Goal: Task Accomplishment & Management: Complete application form

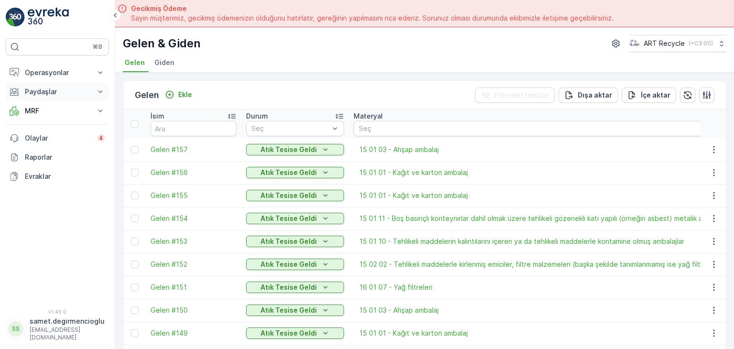
click at [67, 90] on p "Paydaşlar" at bounding box center [57, 92] width 65 height 10
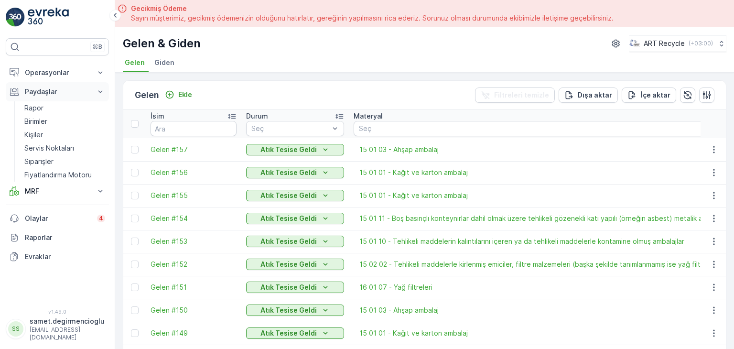
click at [67, 90] on p "Paydaşlar" at bounding box center [57, 92] width 65 height 10
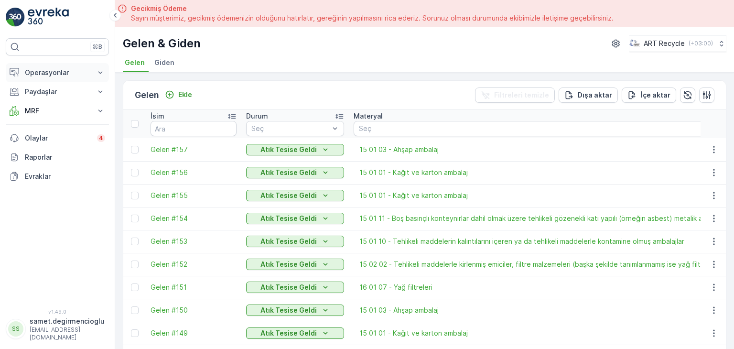
click at [61, 64] on button "Operasyonlar" at bounding box center [57, 72] width 103 height 19
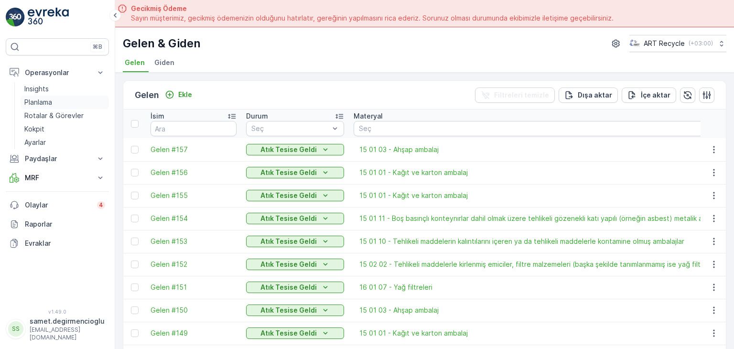
click at [48, 102] on p "Planlama" at bounding box center [38, 102] width 28 height 10
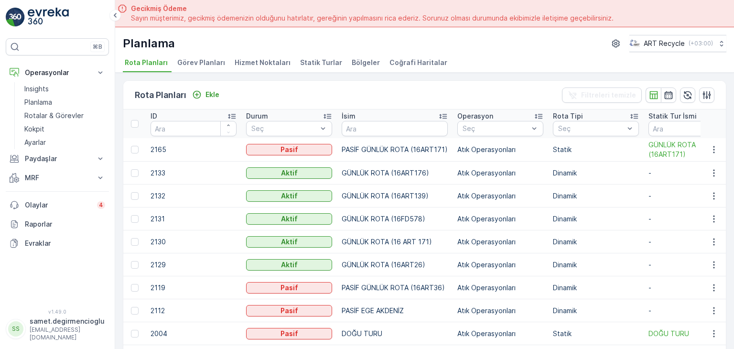
click at [263, 59] on span "Hizmet Noktaları" at bounding box center [262, 63] width 56 height 10
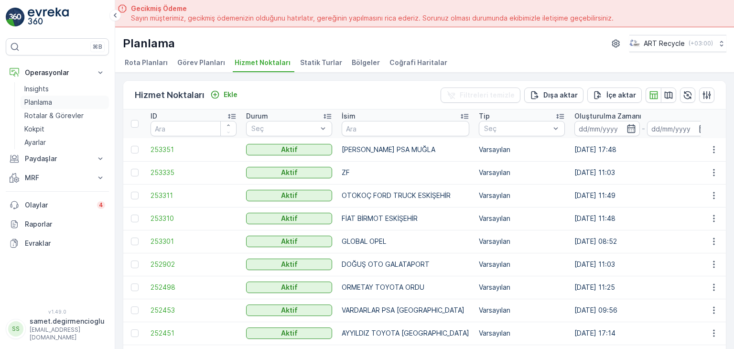
click at [47, 104] on p "Planlama" at bounding box center [38, 102] width 28 height 10
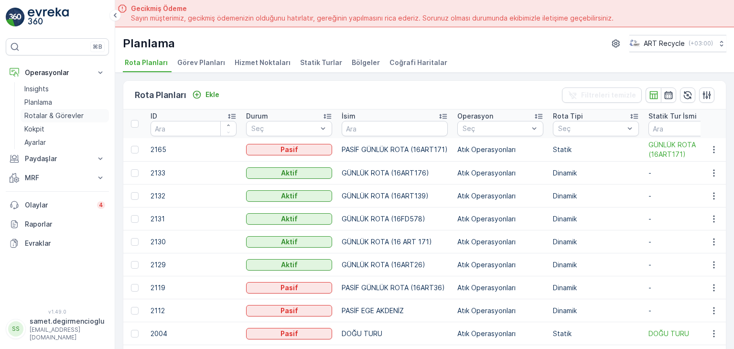
click at [55, 117] on p "Rotalar & Görevler" at bounding box center [53, 116] width 59 height 10
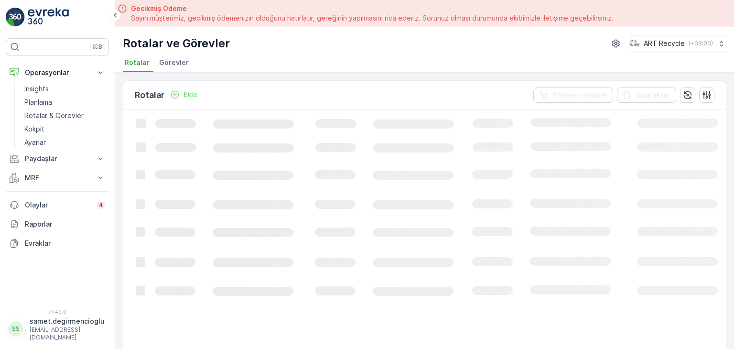
click at [175, 64] on span "Görevler" at bounding box center [174, 63] width 30 height 10
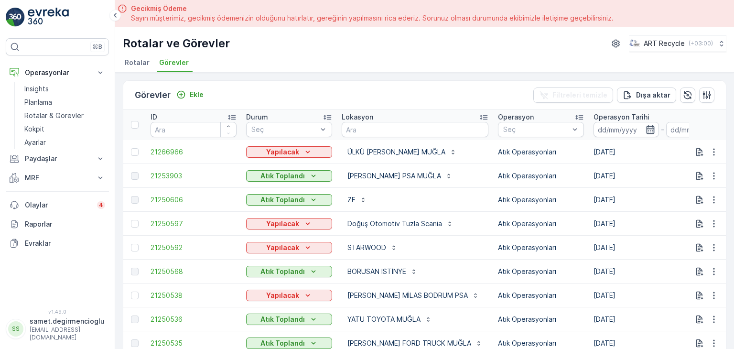
click at [646, 128] on icon "button" at bounding box center [650, 129] width 8 height 9
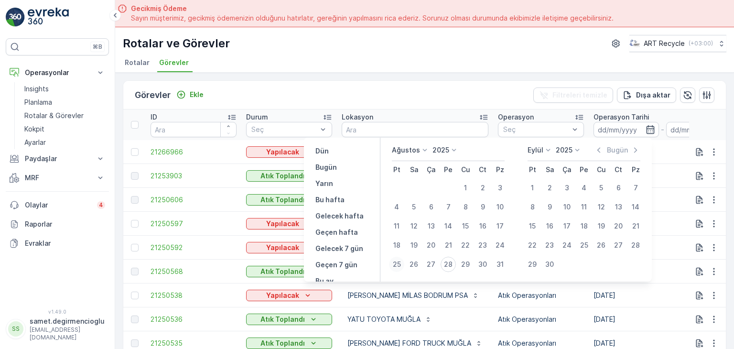
click at [393, 259] on div "25" at bounding box center [396, 263] width 15 height 15
type input "[DATE]"
click at [393, 259] on div "25" at bounding box center [396, 263] width 15 height 15
type input "[DATE]"
click at [393, 259] on div "25" at bounding box center [396, 263] width 15 height 15
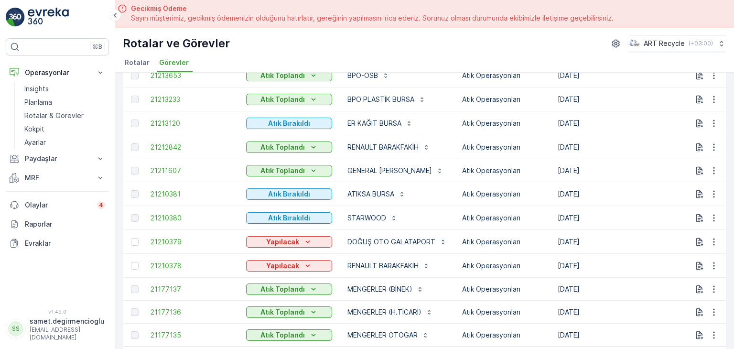
scroll to position [84, 0]
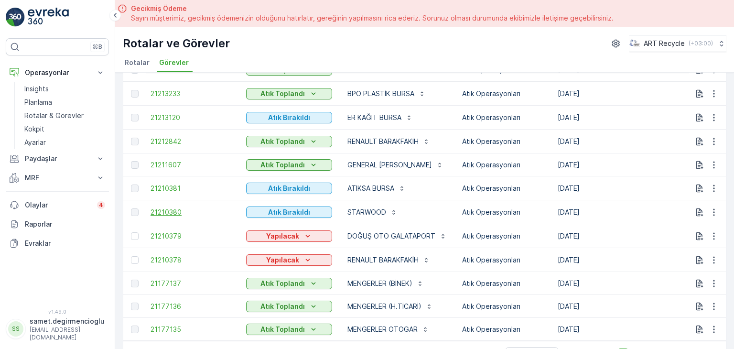
click at [165, 211] on span "21210380" at bounding box center [193, 212] width 86 height 10
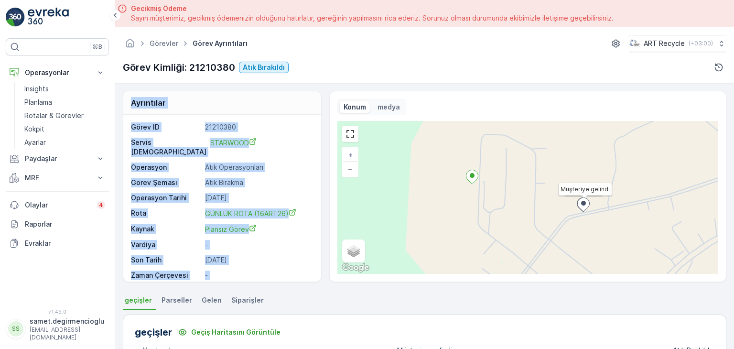
drag, startPoint x: 733, startPoint y: 83, endPoint x: 732, endPoint y: 100, distance: 17.7
click at [732, 100] on div "Görevler Görev Ayrıntıları ART Recycle ( +03:00 ) Görev Kimliği: 21210380 Atık …" at bounding box center [424, 201] width 618 height 349
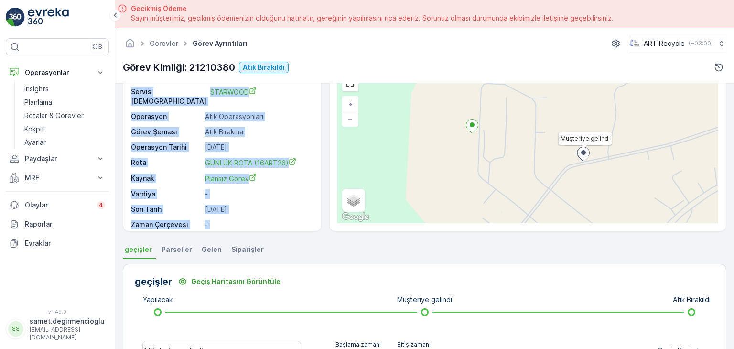
scroll to position [16, 0]
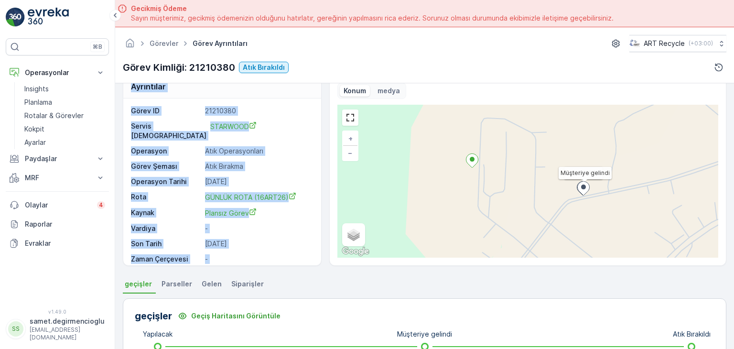
click at [265, 161] on p "Atık Bırakma" at bounding box center [258, 166] width 106 height 10
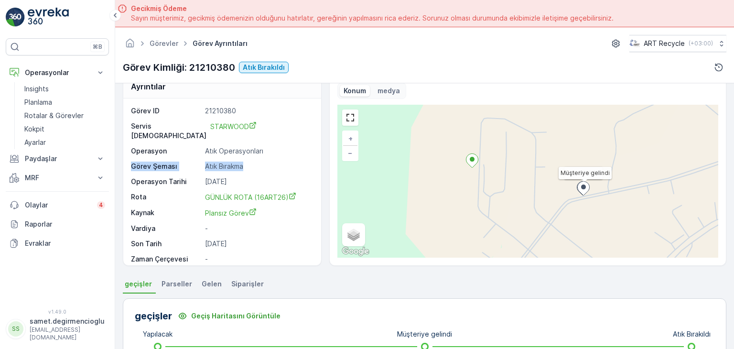
drag, startPoint x: 317, startPoint y: 138, endPoint x: 317, endPoint y: 151, distance: 12.9
click at [317, 151] on div "Görev ID 21210380 Servis Noktası STARWOOD Operasyon Atık Operasyonları Görev Şe…" at bounding box center [222, 181] width 198 height 167
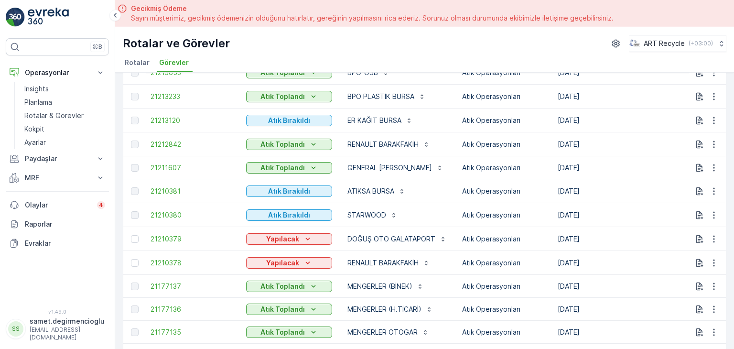
scroll to position [84, 0]
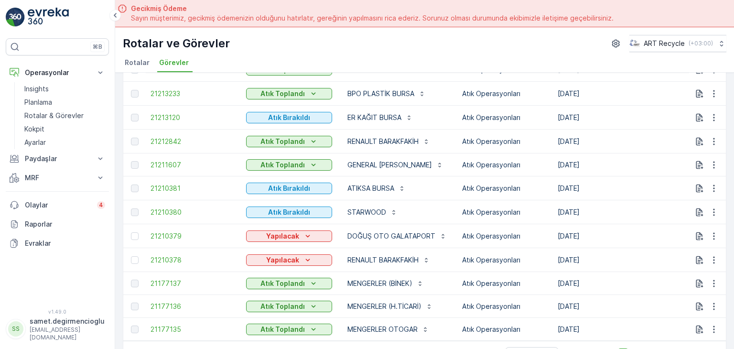
drag, startPoint x: 733, startPoint y: 83, endPoint x: 487, endPoint y: 46, distance: 249.1
click at [487, 46] on div "Rotalar ve Görevler ART Recycle ( +03:00 )" at bounding box center [424, 43] width 603 height 17
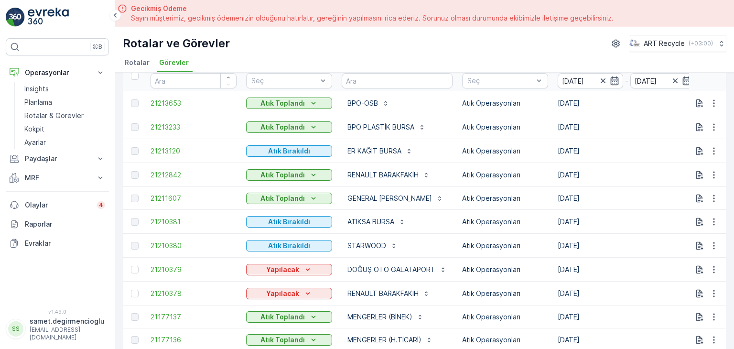
scroll to position [48, 0]
click at [51, 96] on link "Planlama" at bounding box center [65, 102] width 88 height 13
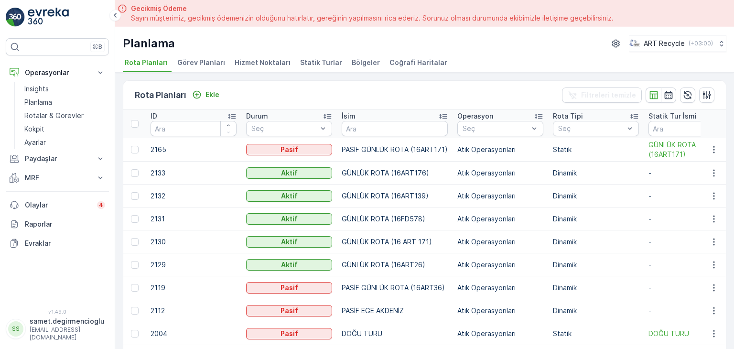
click at [254, 73] on div "Rota Planları Ekle Filtreleri temizle ID Durum Seç İsim Operasyon Seç Rota Tipi…" at bounding box center [424, 224] width 618 height 303
click at [255, 64] on span "Hizmet Noktaları" at bounding box center [262, 63] width 56 height 10
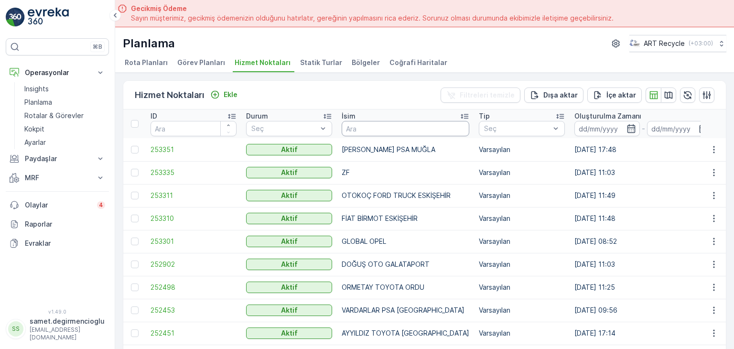
click at [393, 125] on input "text" at bounding box center [405, 128] width 128 height 15
type input "STAR"
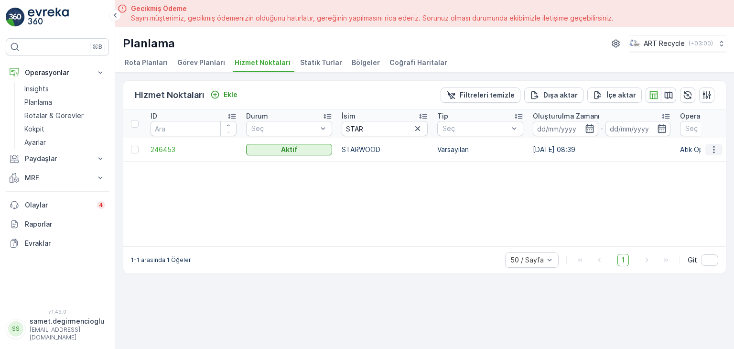
click at [716, 148] on icon "button" at bounding box center [714, 150] width 10 height 10
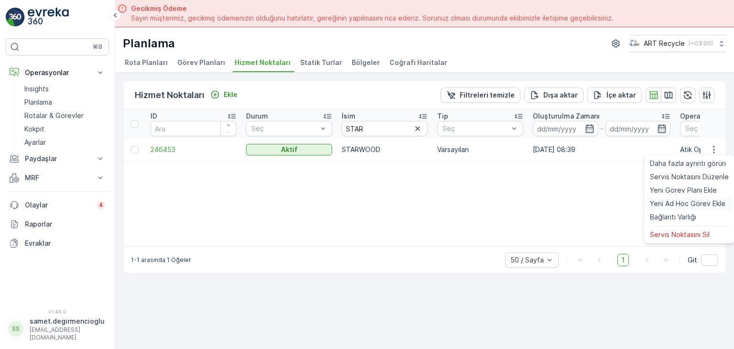
click at [685, 201] on span "Yeni Ad Hoc Görev Ekle" at bounding box center [686, 204] width 75 height 10
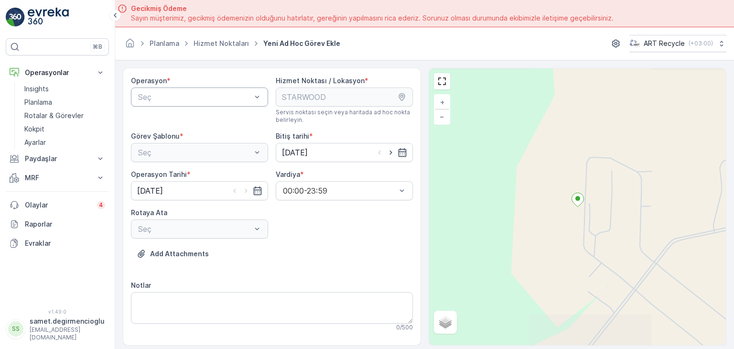
click at [188, 93] on div at bounding box center [194, 97] width 115 height 9
click at [172, 120] on span "Atık Operasyonları" at bounding box center [169, 120] width 64 height 9
click at [176, 155] on div at bounding box center [194, 152] width 115 height 9
click at [168, 190] on span "Atık Bırakma" at bounding box center [158, 192] width 43 height 9
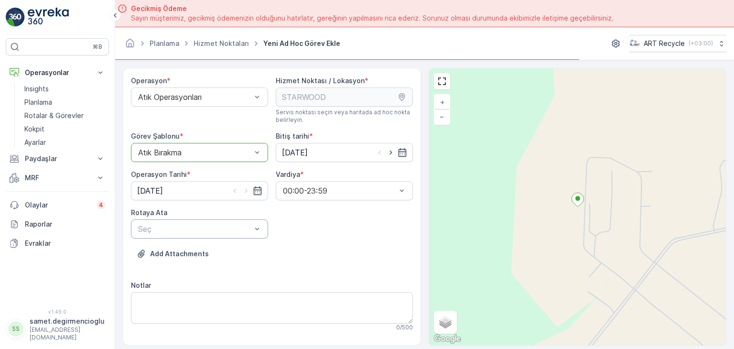
click at [177, 227] on div at bounding box center [194, 228] width 115 height 9
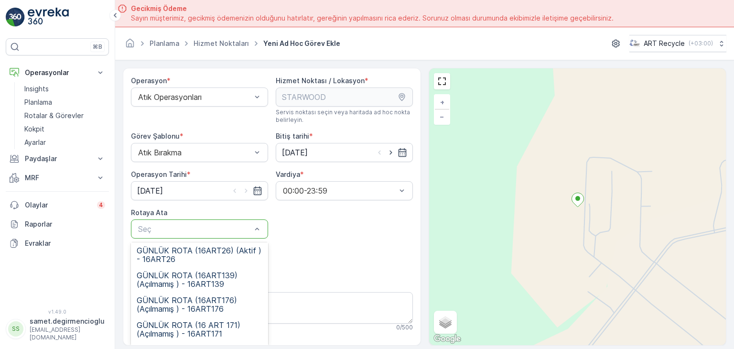
scroll to position [74, 0]
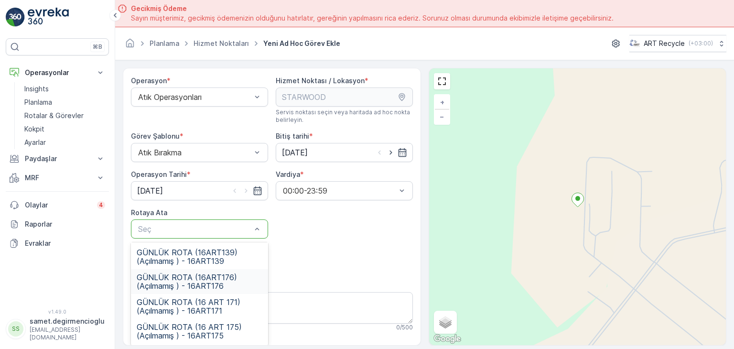
click at [223, 279] on span "GÜNLÜK ROTA (16ART176) (Açılmamış ) - 16ART176" at bounding box center [200, 281] width 126 height 17
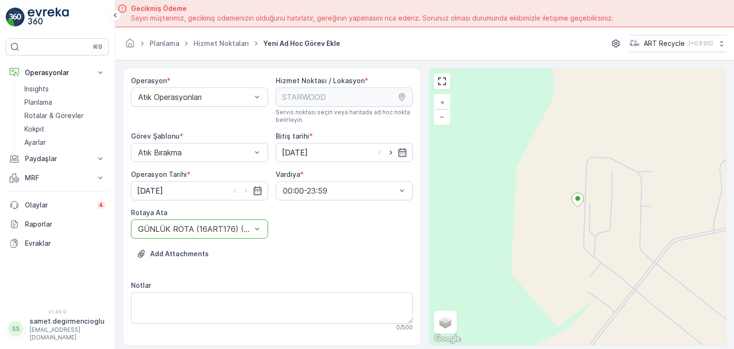
click at [330, 234] on div "Operasyon * Atık Operasyonları Hizmet Noktası / Lokasyon * Servis noktası seçin…" at bounding box center [272, 251] width 282 height 350
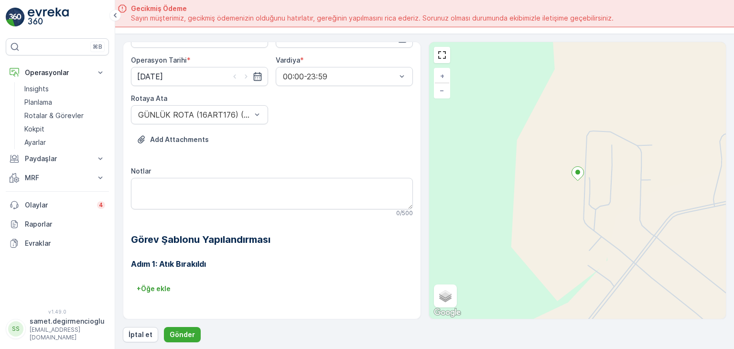
scroll to position [27, 0]
click at [193, 336] on button "Gönder" at bounding box center [182, 333] width 37 height 15
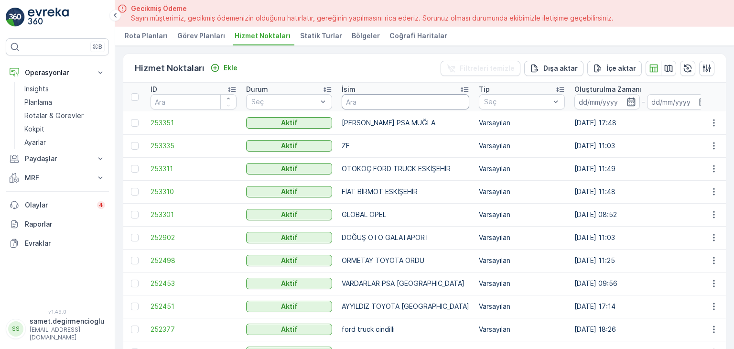
click at [388, 100] on input "text" at bounding box center [405, 101] width 128 height 15
type input "STARWOOD"
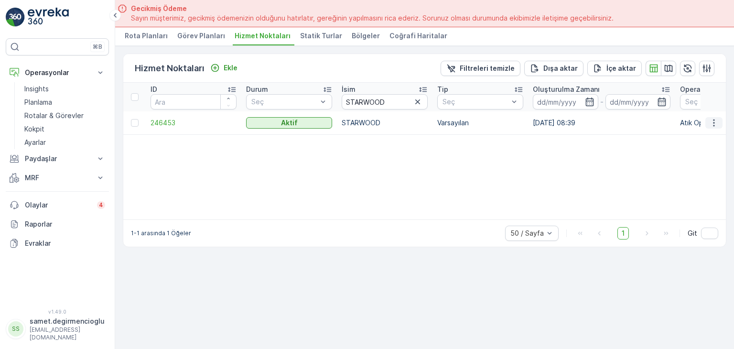
click at [713, 120] on icon "button" at bounding box center [714, 123] width 10 height 10
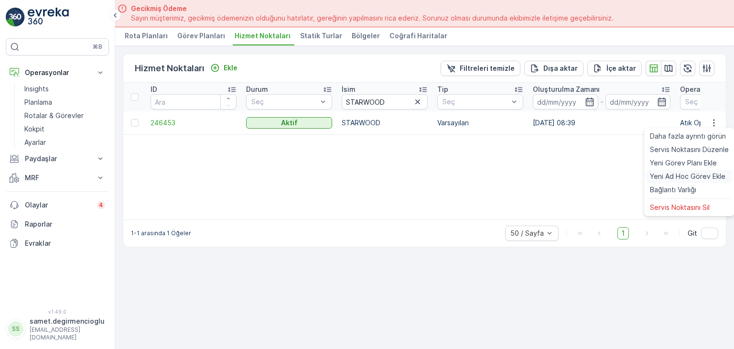
click at [683, 176] on span "Yeni Ad Hoc Görev Ekle" at bounding box center [686, 176] width 75 height 10
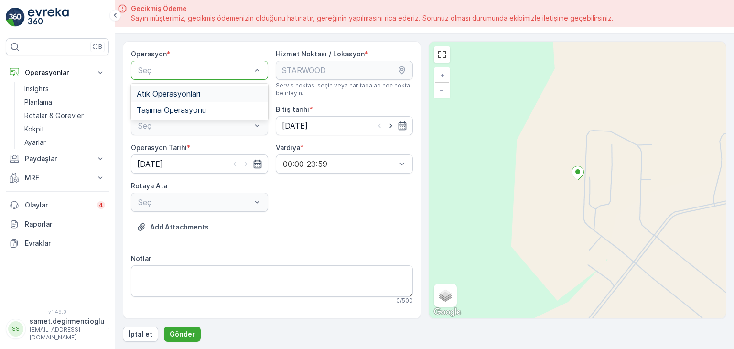
click at [191, 69] on div at bounding box center [194, 70] width 115 height 9
drag, startPoint x: 193, startPoint y: 107, endPoint x: 196, endPoint y: 88, distance: 19.9
click at [196, 88] on div "Atık Operasyonları Taşıma Operasyonu" at bounding box center [199, 102] width 137 height 36
click at [196, 89] on span "Atık Operasyonları" at bounding box center [169, 93] width 64 height 9
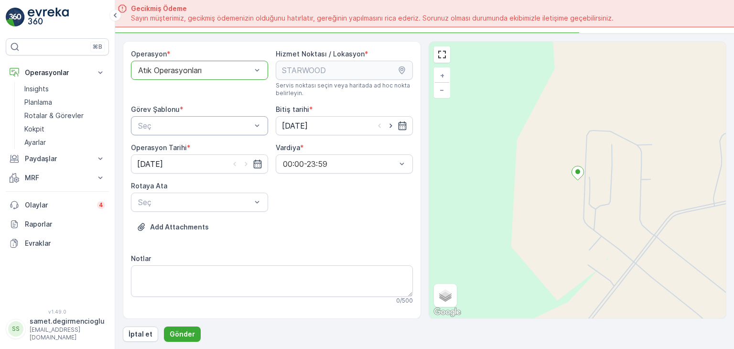
click at [183, 127] on div at bounding box center [194, 125] width 115 height 9
click at [175, 164] on span "Atık Bırakma" at bounding box center [158, 165] width 43 height 9
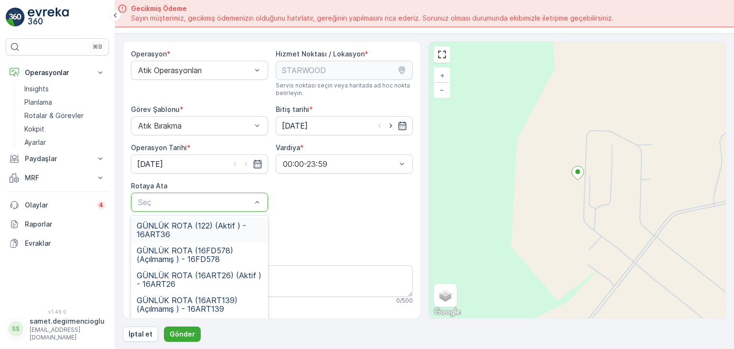
click at [184, 202] on div at bounding box center [194, 202] width 115 height 9
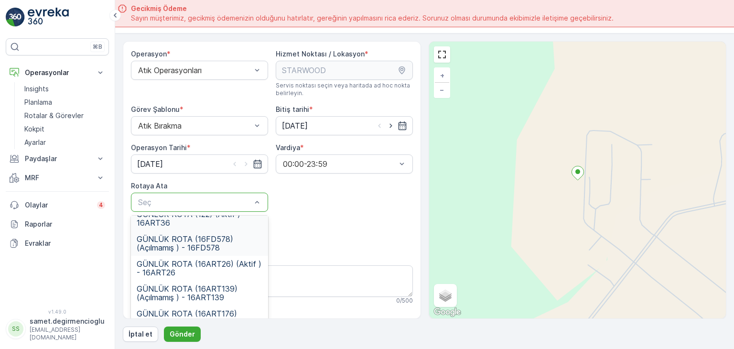
scroll to position [13, 0]
click at [231, 262] on span "GÜNLÜK ROTA (16ART26) (Aktif ) - 16ART26" at bounding box center [200, 266] width 126 height 17
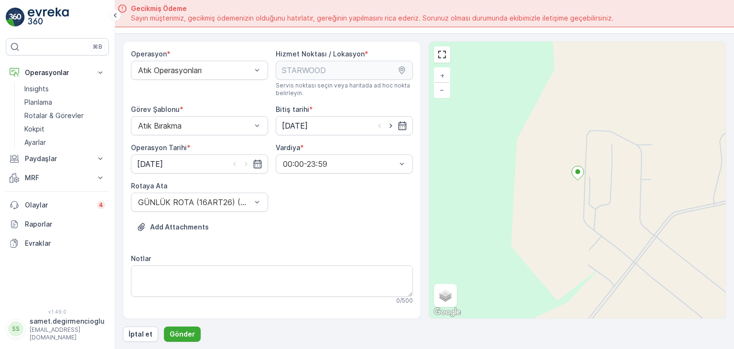
click at [351, 204] on div "Operasyon * Atık Operasyonları Hizmet Noktası / Lokasyon * Servis noktası seçin…" at bounding box center [272, 224] width 282 height 350
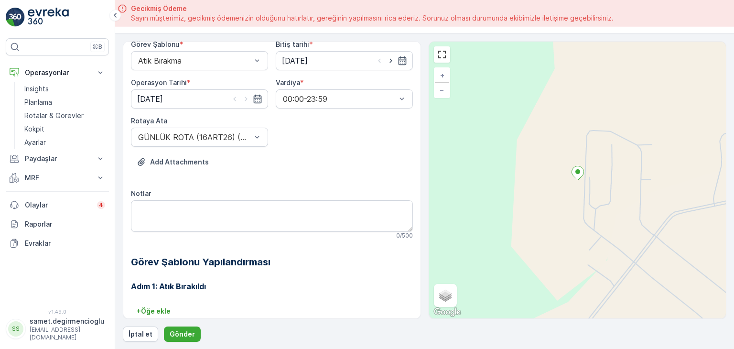
scroll to position [88, 0]
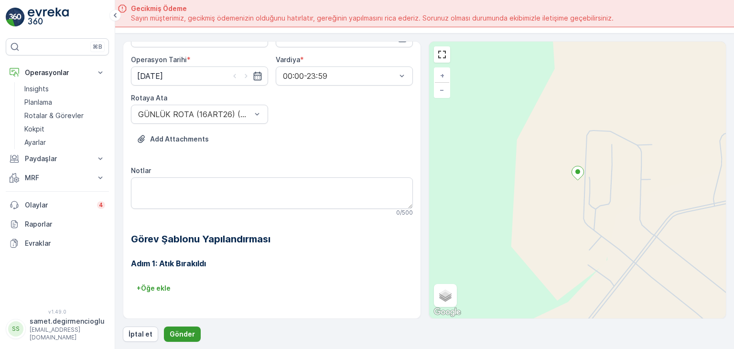
click at [173, 331] on p "Gönder" at bounding box center [182, 334] width 25 height 10
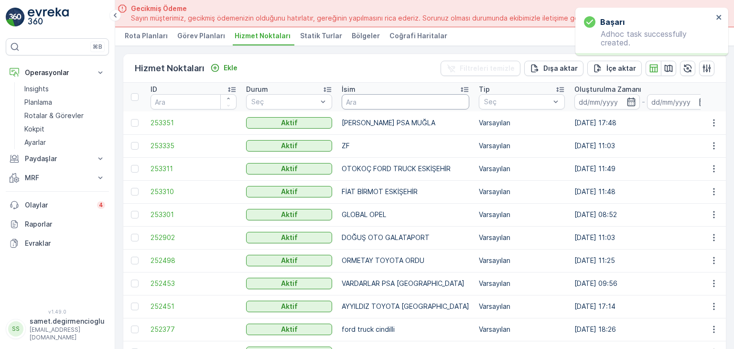
click at [385, 97] on input "text" at bounding box center [405, 101] width 128 height 15
type input "BPO"
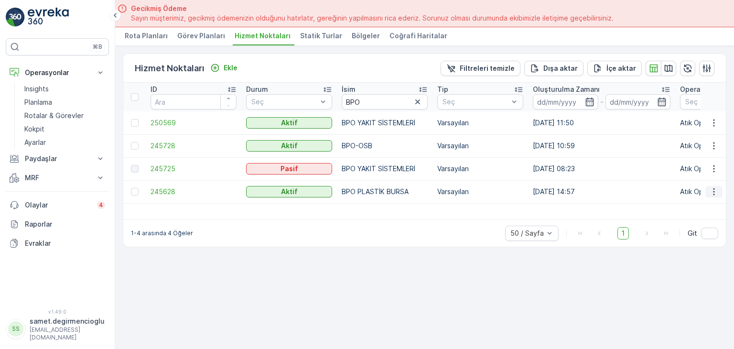
click at [713, 188] on icon "button" at bounding box center [713, 191] width 1 height 7
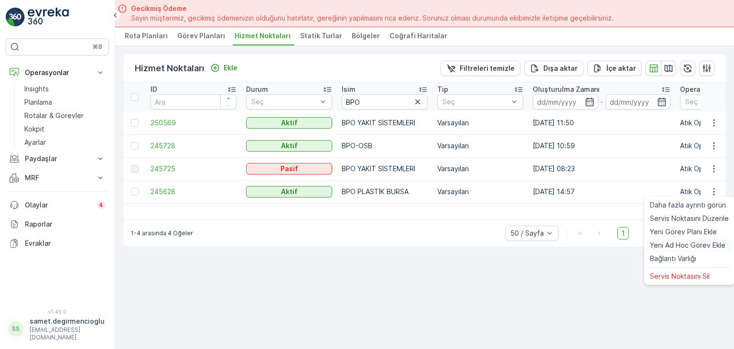
click at [681, 246] on span "Yeni Ad Hoc Görev Ekle" at bounding box center [686, 245] width 75 height 10
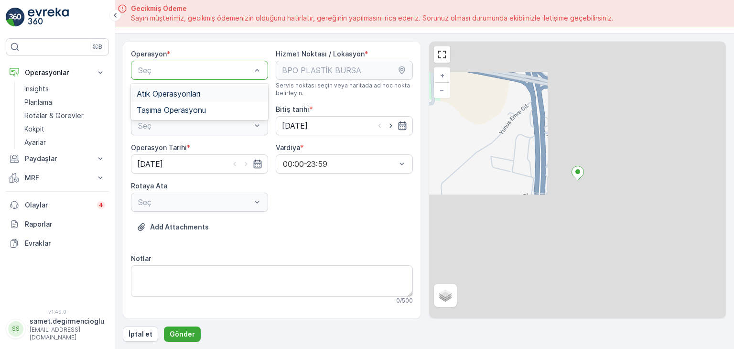
drag, startPoint x: 214, startPoint y: 94, endPoint x: 187, endPoint y: 136, distance: 49.7
click at [213, 95] on div "Atık Operasyonları" at bounding box center [200, 93] width 126 height 9
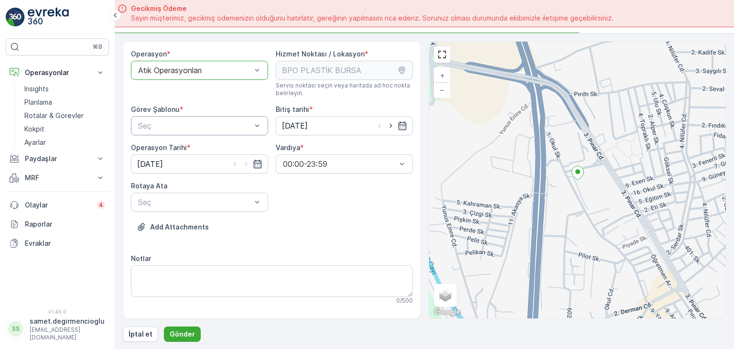
click at [189, 124] on div at bounding box center [194, 125] width 115 height 9
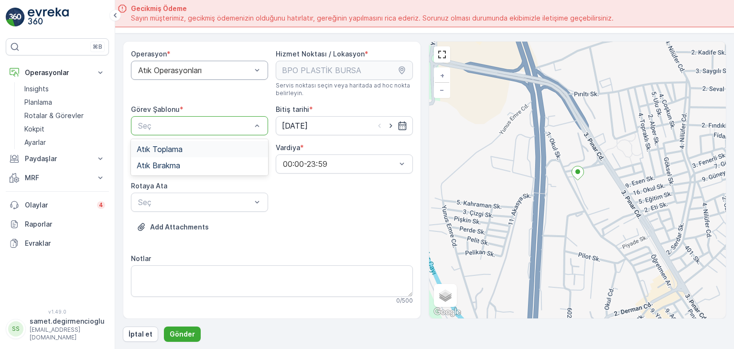
click at [181, 152] on span "Atık Toplama" at bounding box center [160, 149] width 46 height 9
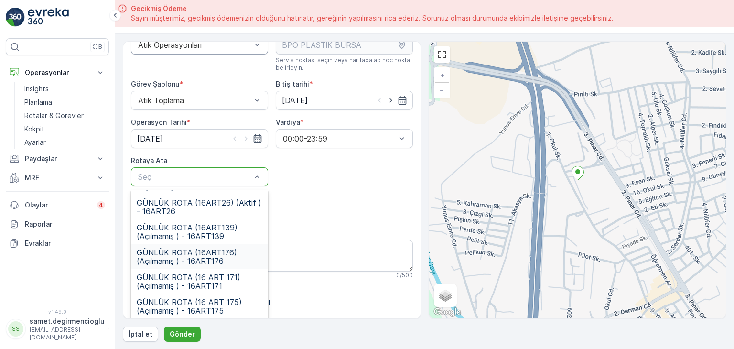
scroll to position [48, 0]
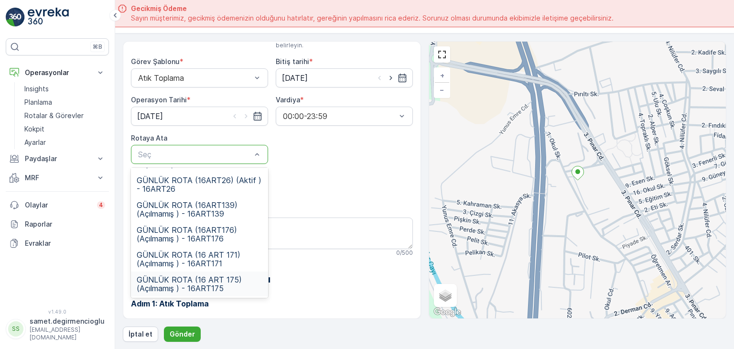
click at [228, 291] on div "GÜNLÜK ROTA (16 ART 175) (Açılmamış ) - 16ART175" at bounding box center [199, 283] width 137 height 25
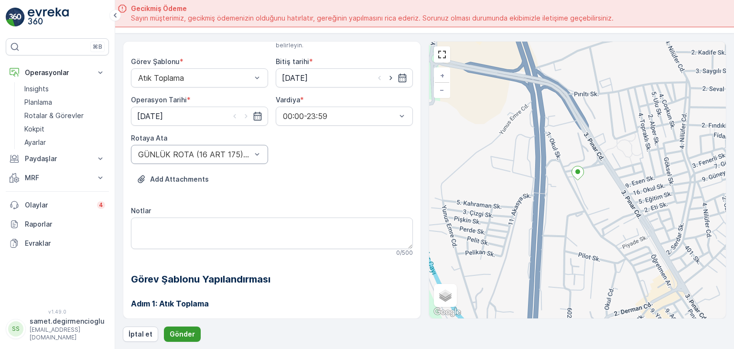
click at [181, 329] on p "Gönder" at bounding box center [182, 334] width 25 height 10
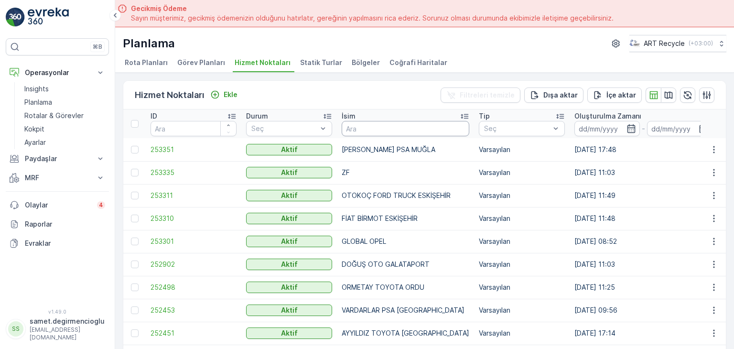
click at [376, 127] on input "text" at bounding box center [405, 128] width 128 height 15
type input "BPO"
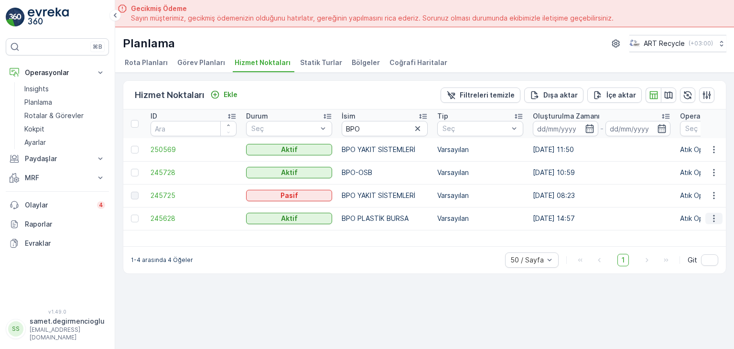
click at [714, 218] on icon "button" at bounding box center [713, 218] width 1 height 7
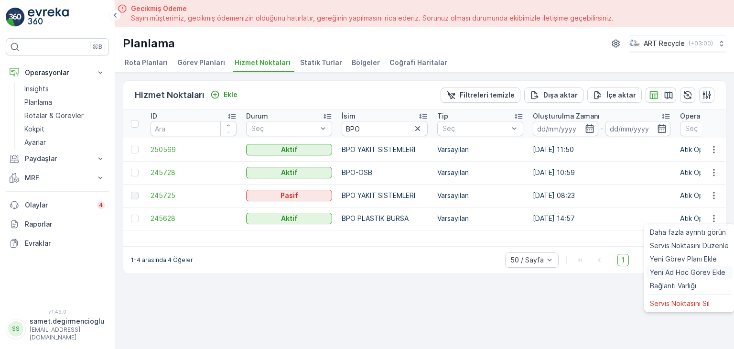
click at [688, 268] on span "Yeni Ad Hoc Görev Ekle" at bounding box center [686, 272] width 75 height 10
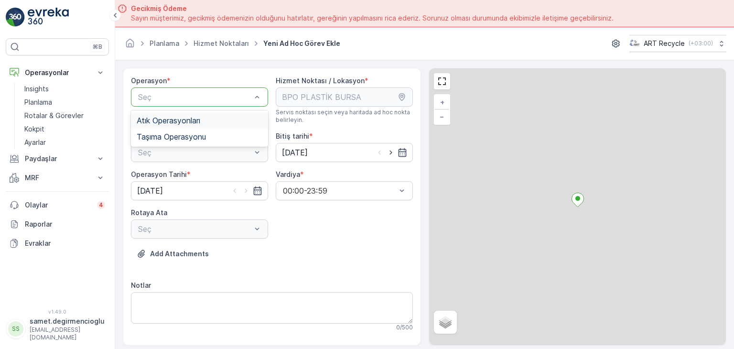
click at [212, 98] on div at bounding box center [194, 97] width 115 height 9
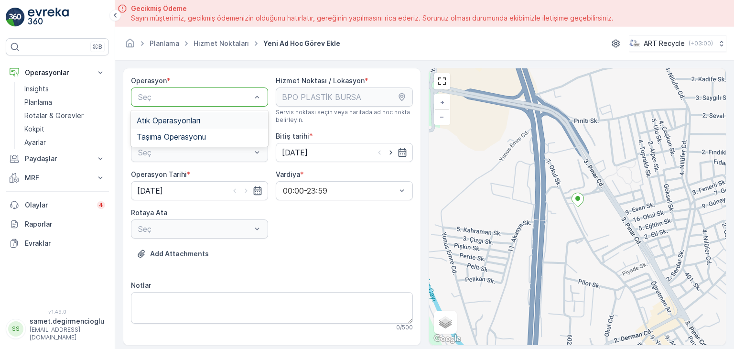
click at [195, 120] on span "Atık Operasyonları" at bounding box center [169, 120] width 64 height 9
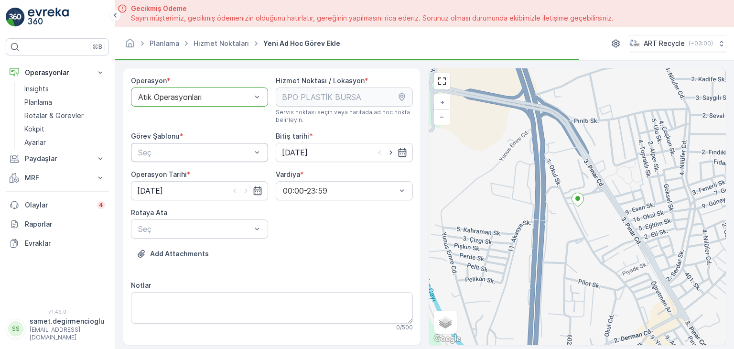
click at [204, 151] on div at bounding box center [194, 152] width 115 height 9
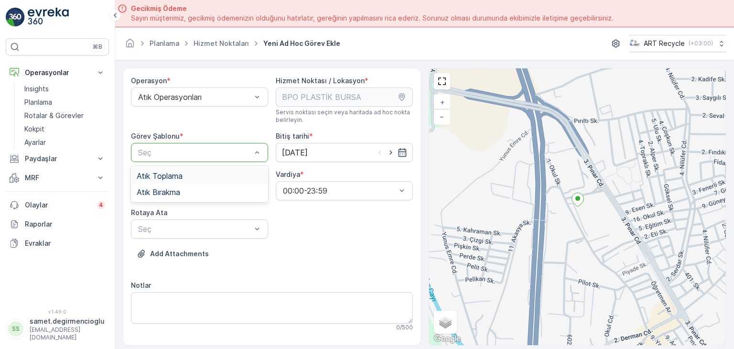
click at [183, 176] on div "Atık Toplama" at bounding box center [200, 175] width 126 height 9
click at [193, 231] on div at bounding box center [194, 228] width 115 height 9
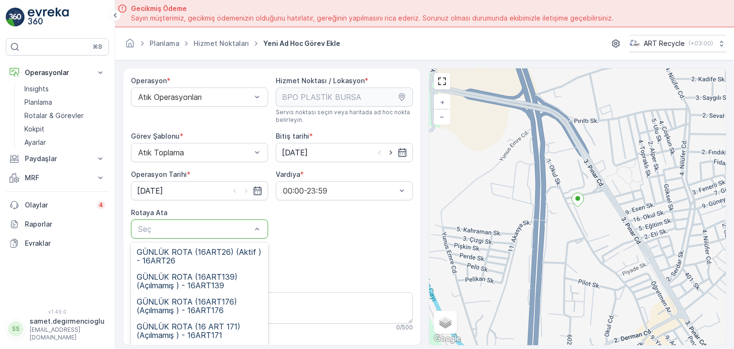
scroll to position [74, 0]
click at [239, 329] on span "GÜNLÜK ROTA (16 ART 175) (Açılmamış ) - 16ART175" at bounding box center [200, 330] width 126 height 17
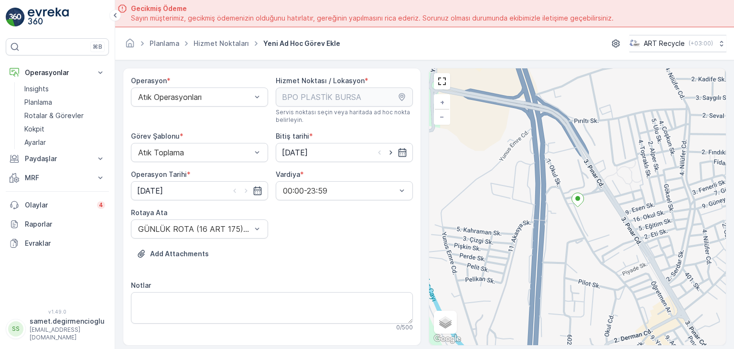
click at [417, 102] on div "Operasyon * Atık Operasyonları Hizmet Noktası / Lokasyon * Servis noktası seçin…" at bounding box center [272, 206] width 298 height 277
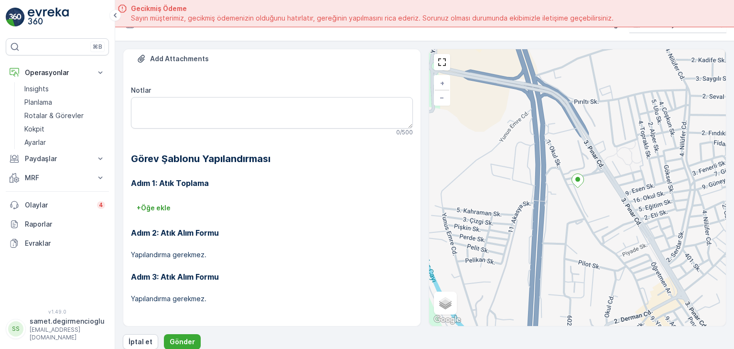
scroll to position [27, 0]
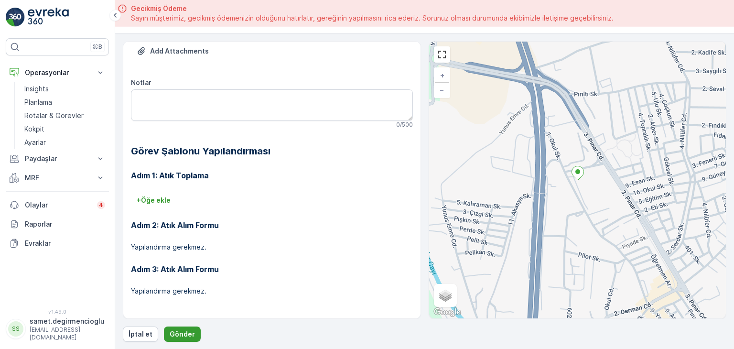
click at [188, 330] on p "Gönder" at bounding box center [182, 334] width 25 height 10
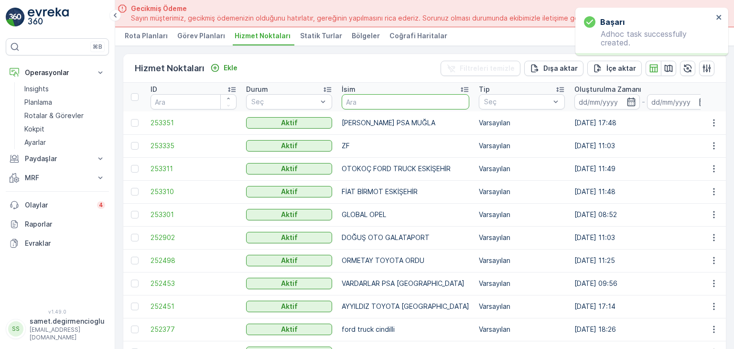
click at [380, 100] on input "text" at bounding box center [405, 101] width 128 height 15
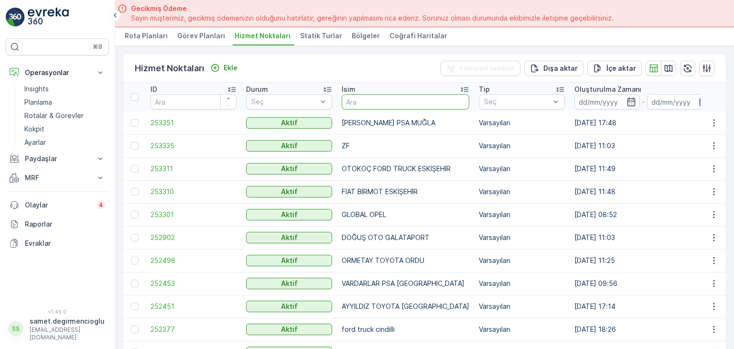
click at [388, 99] on input "text" at bounding box center [405, 101] width 128 height 15
type input "BORUSAN"
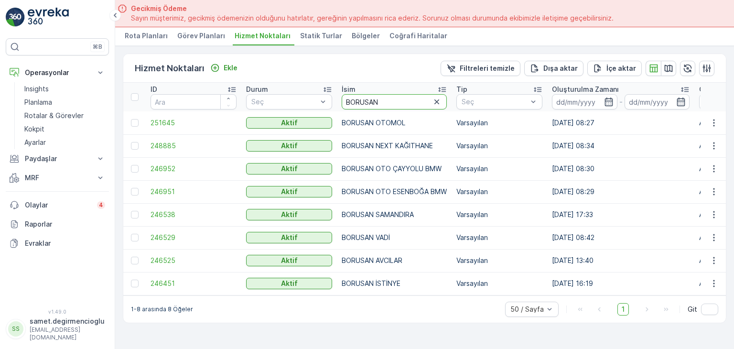
click at [402, 95] on input "BORUSAN" at bounding box center [393, 101] width 105 height 15
drag, startPoint x: 402, startPoint y: 95, endPoint x: 260, endPoint y: 109, distance: 143.0
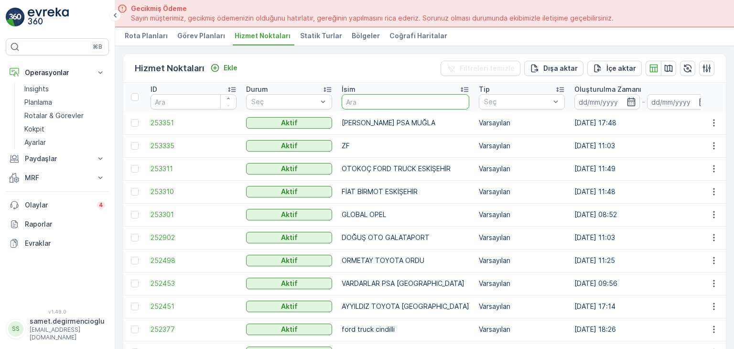
click at [415, 94] on input "text" at bounding box center [405, 101] width 128 height 15
click at [231, 64] on p "Ekle" at bounding box center [230, 68] width 14 height 10
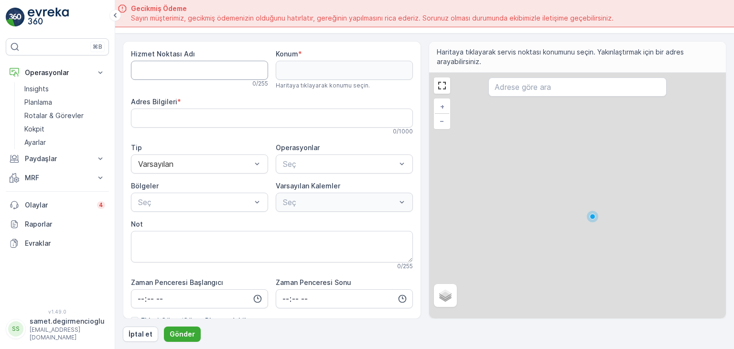
click at [197, 75] on Adı "Hizmet Noktası Adı" at bounding box center [199, 70] width 137 height 19
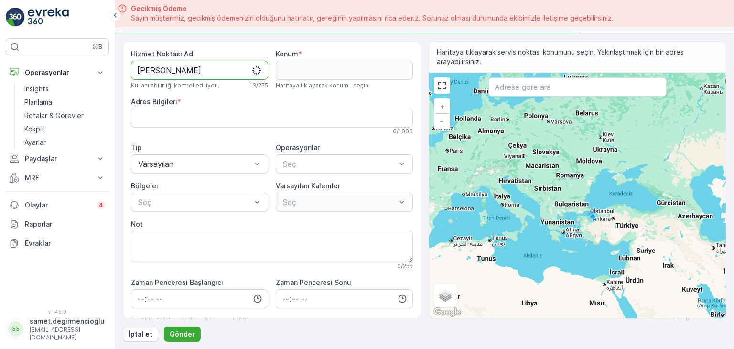
type Adı "[PERSON_NAME]"
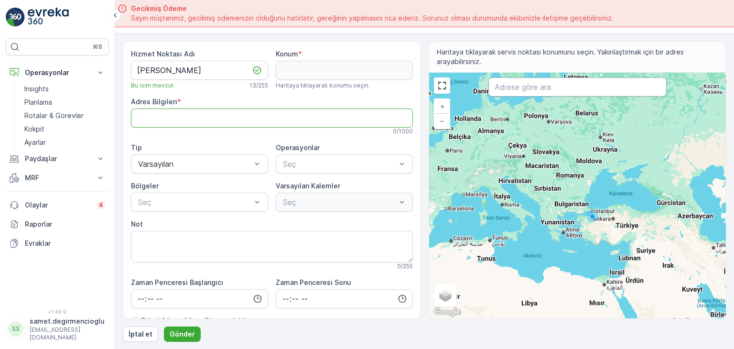
click at [546, 86] on input "text" at bounding box center [577, 86] width 178 height 19
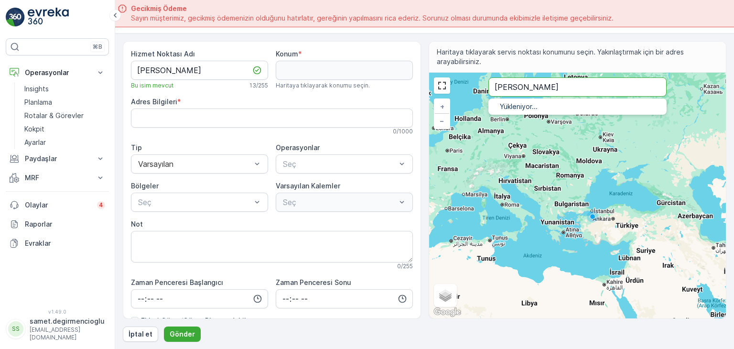
type input "[PERSON_NAME]"
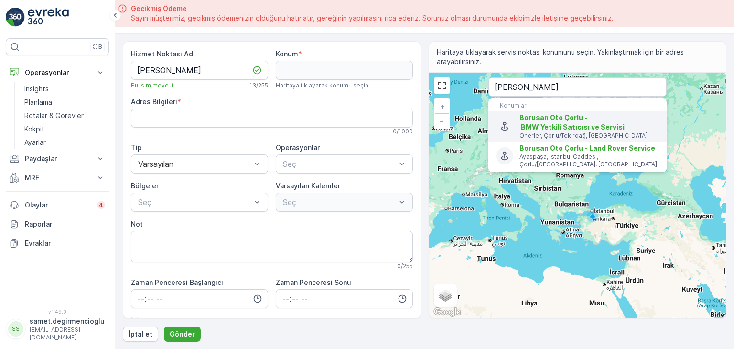
click at [532, 128] on span "Borusan Oto Çorlu - BMW Yetkili Satıcısı ve Servisi" at bounding box center [571, 122] width 105 height 18
type input "41.1424484,27.8629608"
type Bilgileri "[STREET_ADDRESS]"
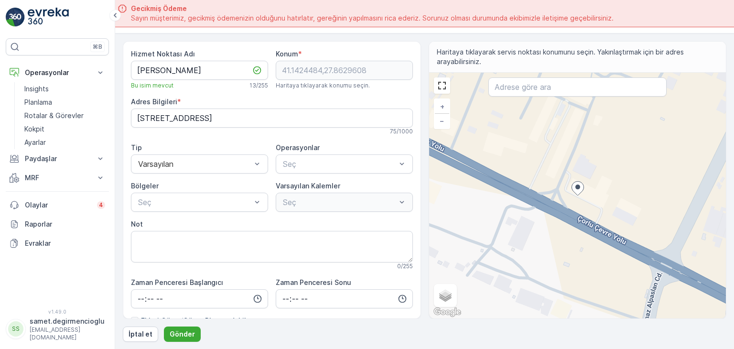
click at [192, 149] on div "Tip" at bounding box center [199, 148] width 137 height 10
click at [190, 160] on div at bounding box center [194, 164] width 115 height 9
click at [182, 180] on div "Varsayılan" at bounding box center [199, 187] width 137 height 16
click at [347, 145] on div "Operasyonlar" at bounding box center [344, 148] width 137 height 10
click at [340, 161] on div at bounding box center [339, 164] width 115 height 9
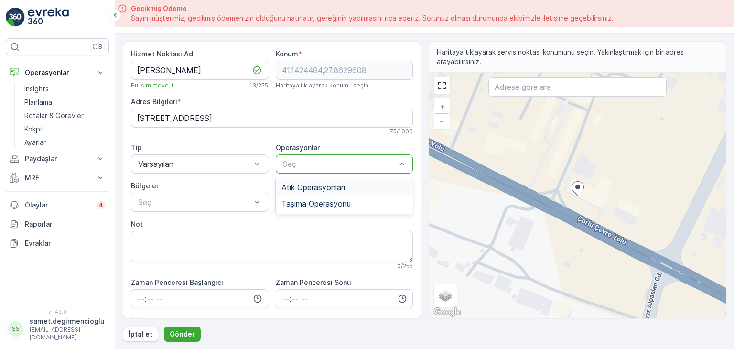
click at [329, 185] on span "Atık Operasyonları" at bounding box center [313, 187] width 64 height 9
click at [190, 203] on div at bounding box center [194, 202] width 115 height 9
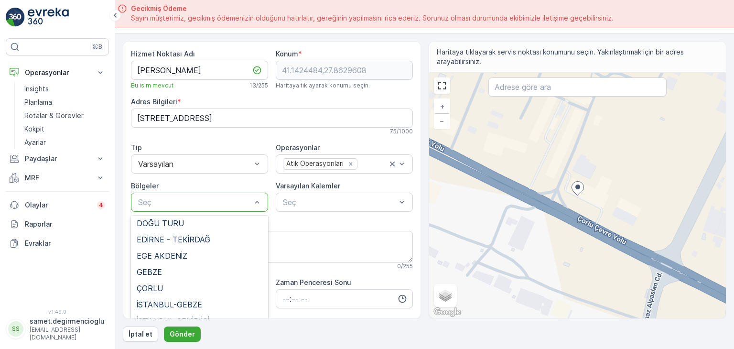
scroll to position [36, 0]
click at [186, 285] on div "ÇORLU" at bounding box center [200, 287] width 126 height 9
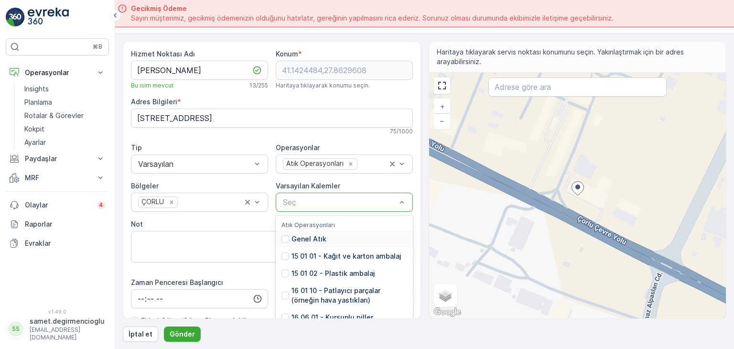
click at [315, 199] on div at bounding box center [339, 202] width 115 height 9
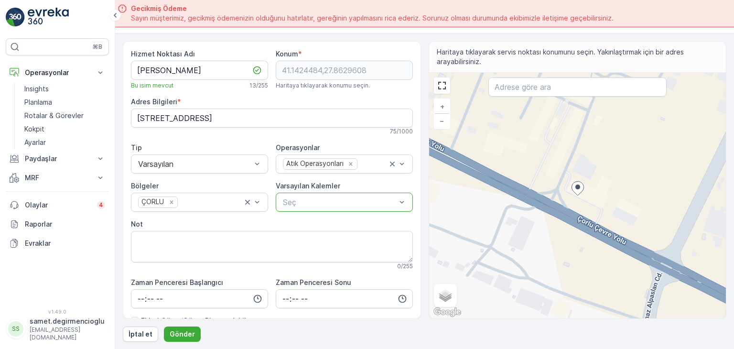
click at [315, 199] on div at bounding box center [339, 202] width 115 height 9
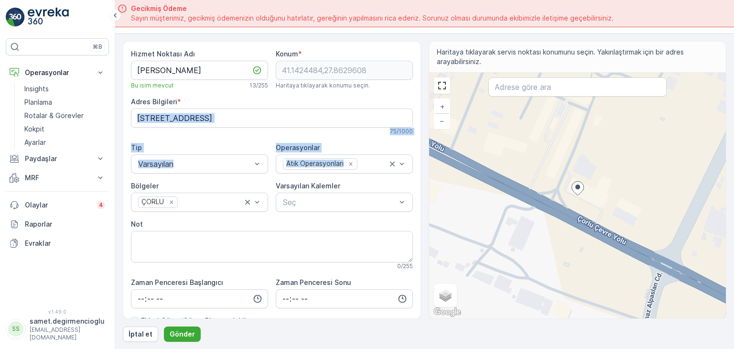
drag, startPoint x: 417, startPoint y: 115, endPoint x: 416, endPoint y: 158, distance: 43.0
click at [416, 158] on div "Hizmet Noktası Adı BORUSAN ÇORLU Bu isim mevcut 13 / 255 Konum * 41.1424484,27.…" at bounding box center [272, 179] width 298 height 277
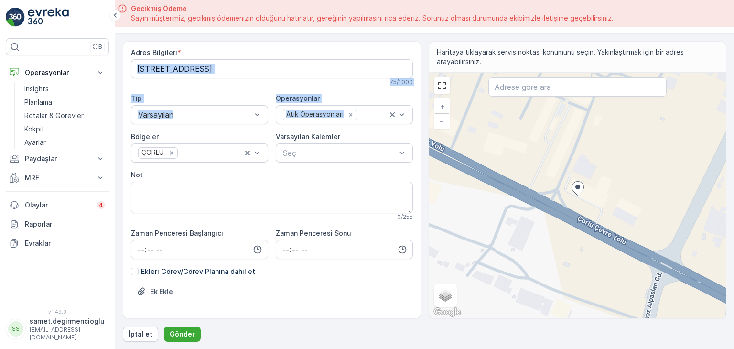
scroll to position [73, 0]
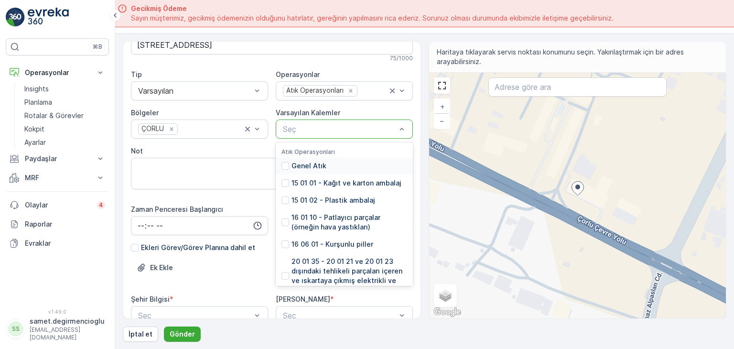
click at [342, 130] on div at bounding box center [339, 129] width 115 height 9
click at [353, 130] on div at bounding box center [339, 129] width 115 height 9
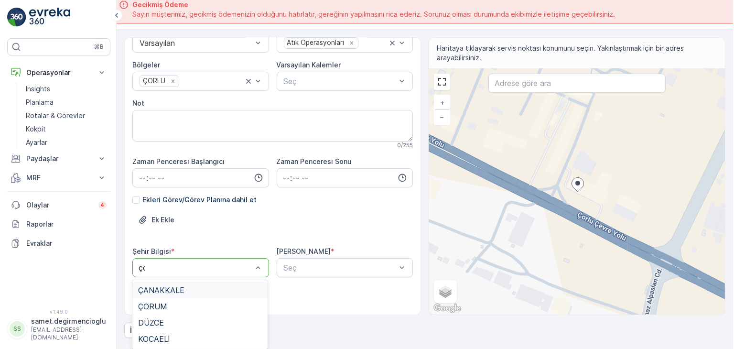
scroll to position [0, 0]
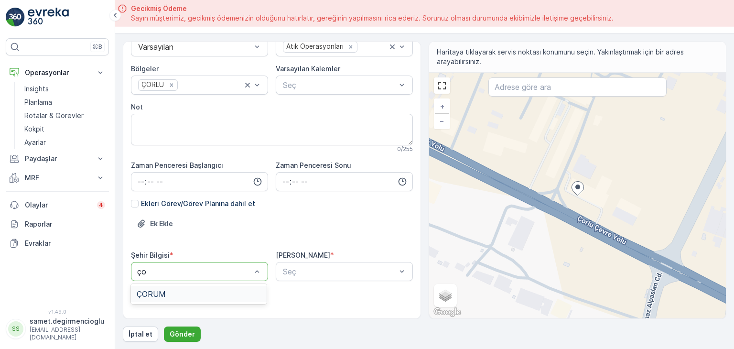
type input "ç"
type input "C"
type input "te"
drag, startPoint x: 203, startPoint y: 312, endPoint x: 144, endPoint y: 277, distance: 68.9
click at [142, 281] on div "Hizmet Noktası Adı BORUSAN ÇORLU Bu isim mevcut 13 / 255 Konum * 41.1424484,27.…" at bounding box center [272, 125] width 282 height 387
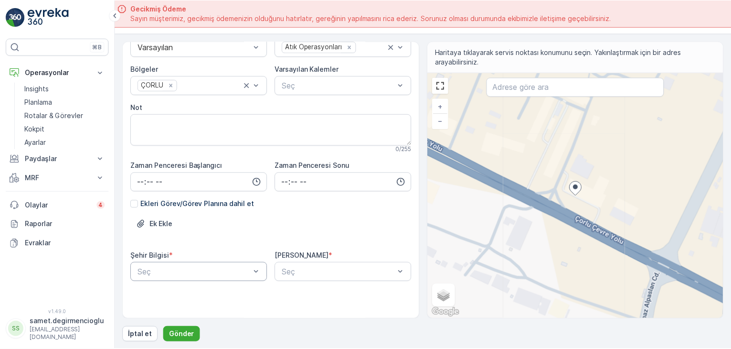
scroll to position [78, 0]
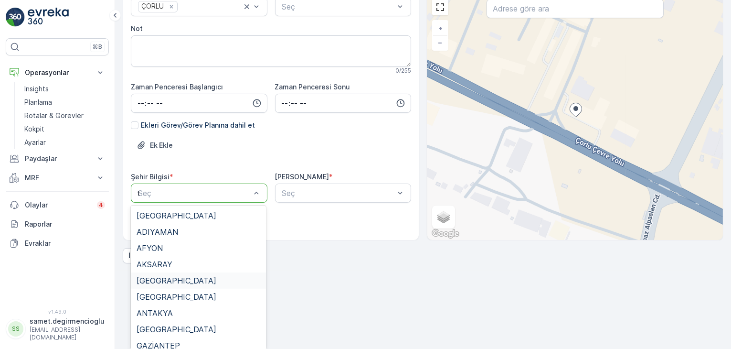
type input "te"
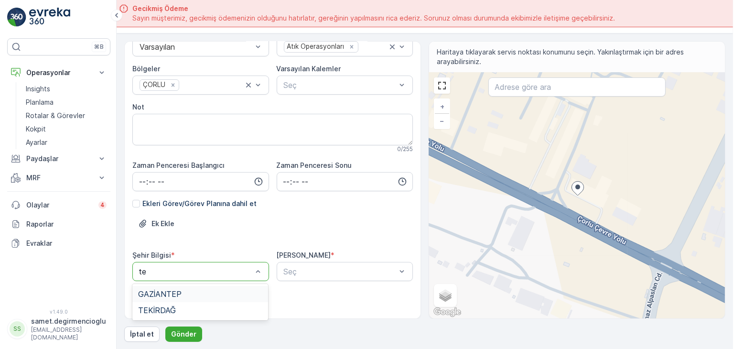
scroll to position [0, 0]
click at [173, 307] on span "TEKİRDAĞ" at bounding box center [156, 310] width 38 height 9
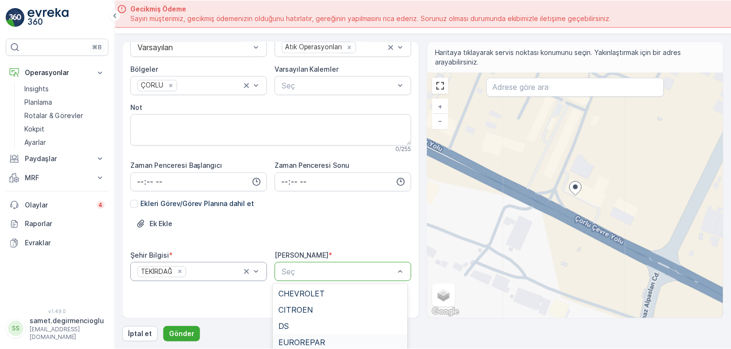
scroll to position [78, 0]
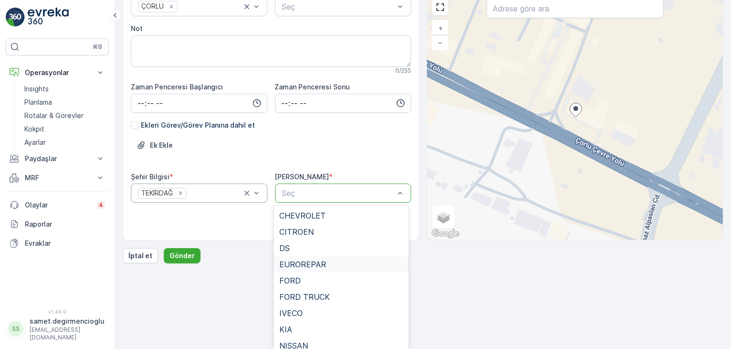
click at [315, 266] on body "⌘B Operasyonlar Insights Planlama Rotalar & Görevler Kokpit Ayarlar Paydaşlar R…" at bounding box center [365, 96] width 731 height 349
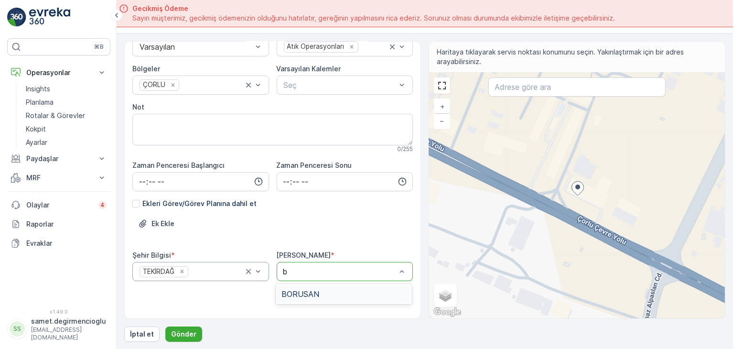
scroll to position [0, 0]
type input "boru"
click at [333, 287] on div "BORUSAN" at bounding box center [342, 294] width 136 height 16
click at [186, 331] on p "Gönder" at bounding box center [182, 334] width 25 height 10
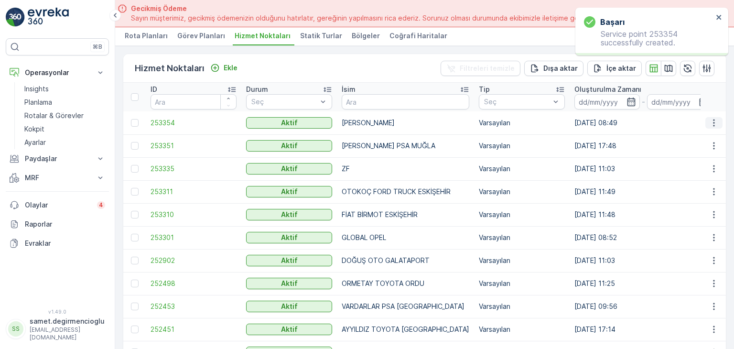
click at [710, 120] on icon "button" at bounding box center [714, 123] width 10 height 10
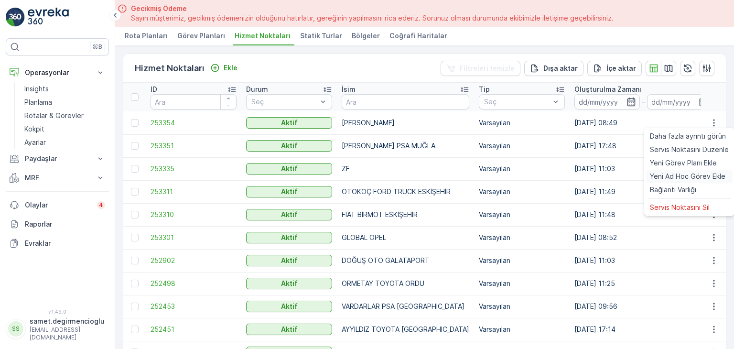
click at [678, 179] on span "Yeni Ad Hoc Görev Ekle" at bounding box center [686, 176] width 75 height 10
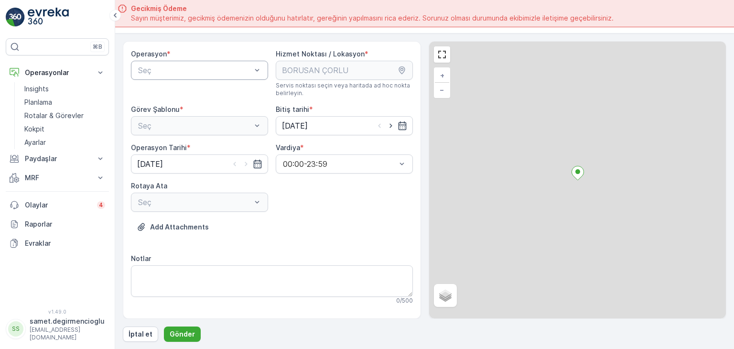
drag, startPoint x: 230, startPoint y: 83, endPoint x: 224, endPoint y: 73, distance: 11.6
click at [229, 80] on div "Operasyon * Seç" at bounding box center [199, 73] width 137 height 48
click at [224, 73] on div at bounding box center [194, 70] width 115 height 9
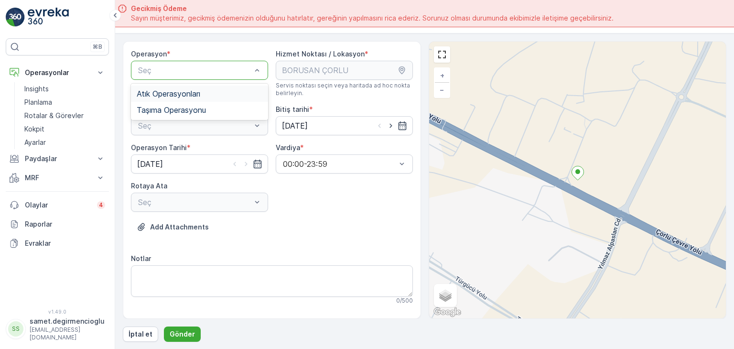
click at [212, 100] on div "Atık Operasyonları" at bounding box center [199, 93] width 137 height 16
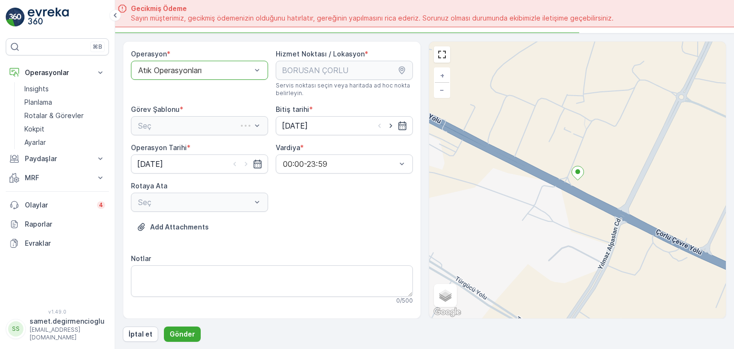
click at [197, 127] on div "Seç" at bounding box center [199, 125] width 137 height 19
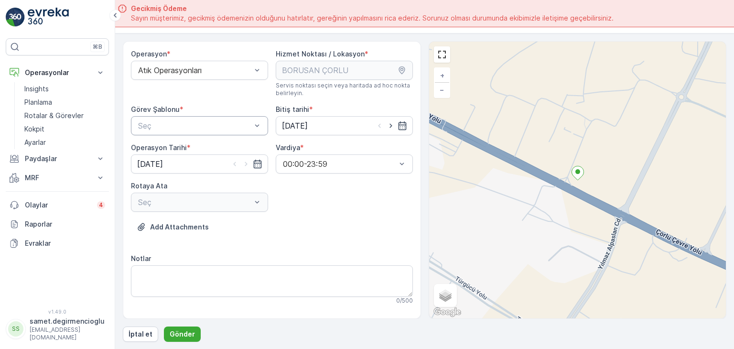
click at [195, 123] on div at bounding box center [194, 125] width 115 height 9
click at [190, 147] on div "Atık Toplama" at bounding box center [200, 149] width 126 height 9
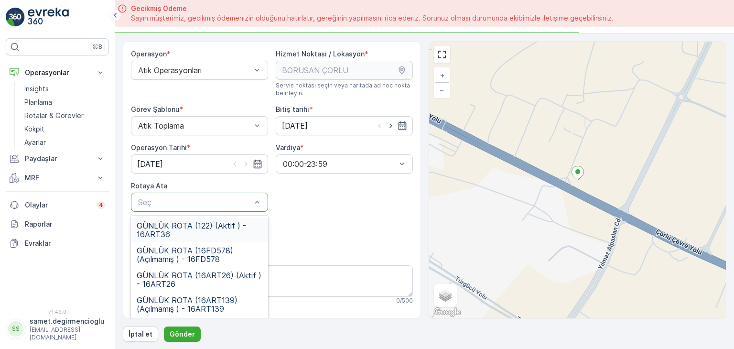
click at [181, 205] on div at bounding box center [194, 202] width 115 height 9
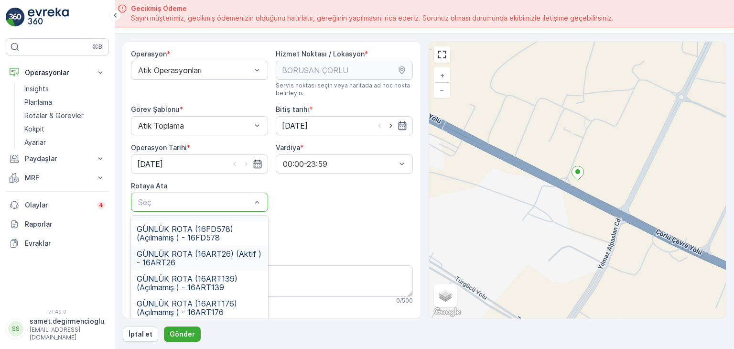
scroll to position [25, 0]
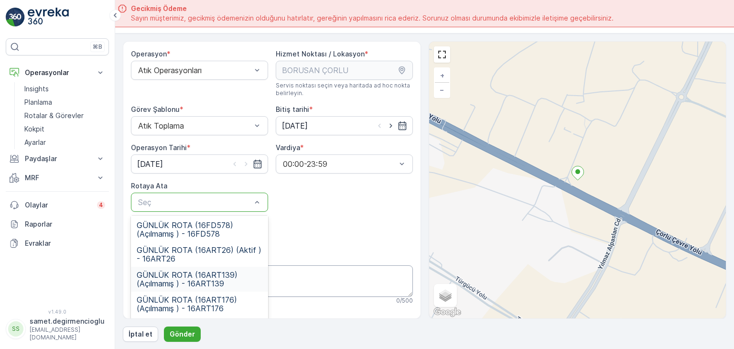
click at [224, 268] on div "GÜNLÜK ROTA (16ART139) (Açılmamış ) - 16ART139" at bounding box center [199, 278] width 137 height 25
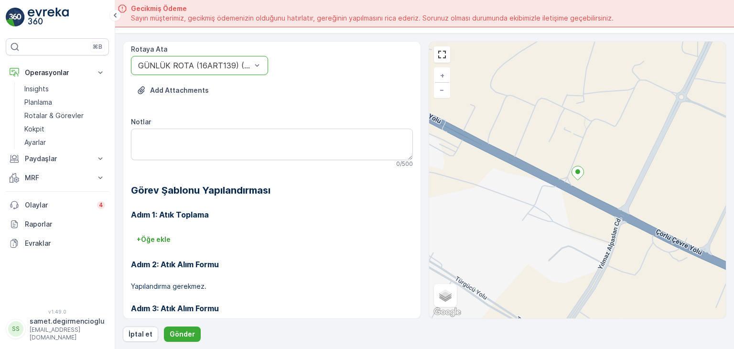
scroll to position [176, 0]
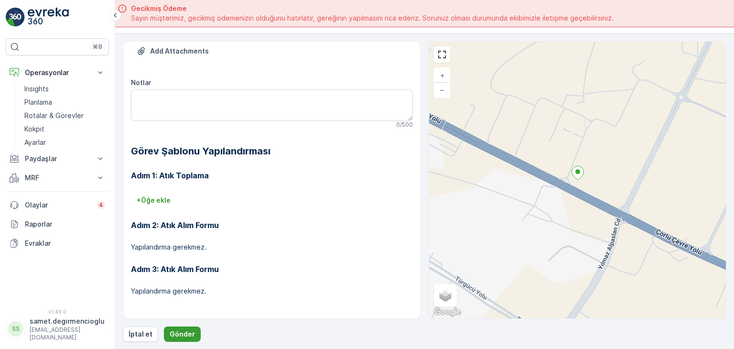
click at [185, 333] on p "Gönder" at bounding box center [182, 334] width 25 height 10
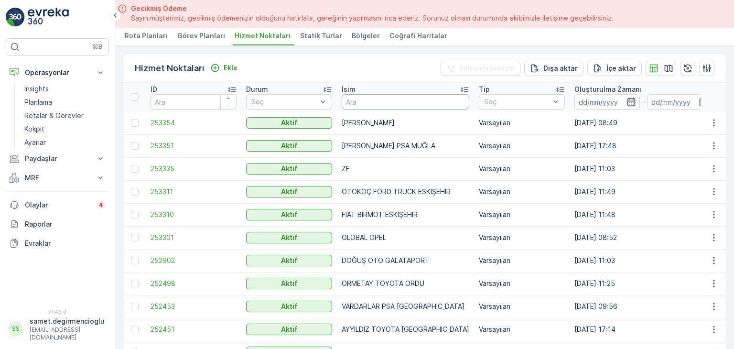
click at [389, 97] on input "text" at bounding box center [405, 101] width 128 height 15
type input "E"
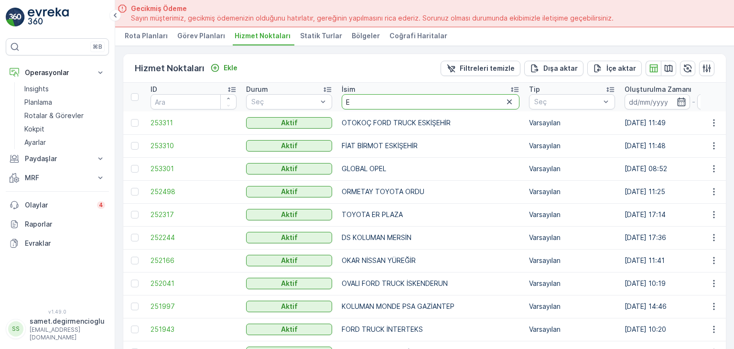
drag, startPoint x: 363, startPoint y: 105, endPoint x: 287, endPoint y: 128, distance: 79.9
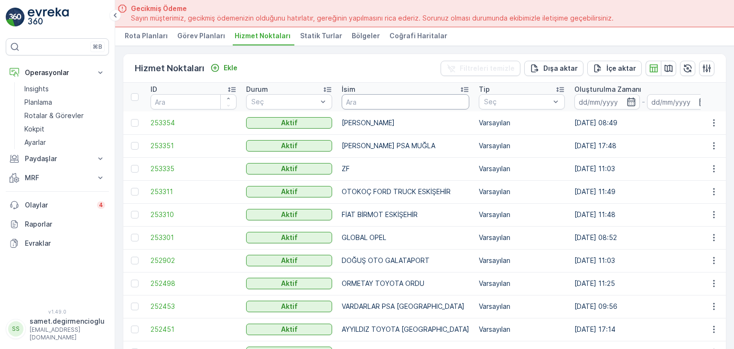
click at [395, 98] on input "text" at bounding box center [405, 101] width 128 height 15
type input "BORUSAN"
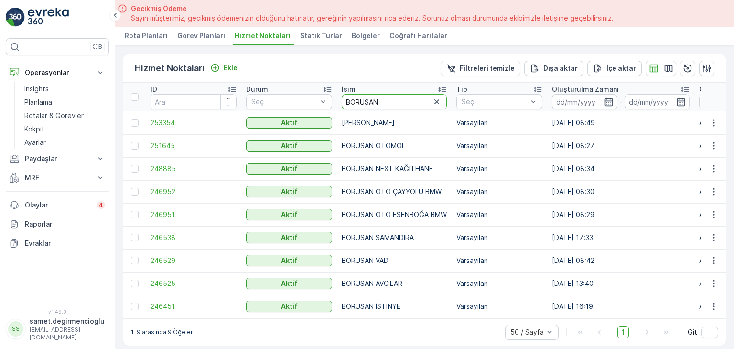
drag, startPoint x: 393, startPoint y: 100, endPoint x: 254, endPoint y: 131, distance: 143.3
